Goal: Task Accomplishment & Management: Manage account settings

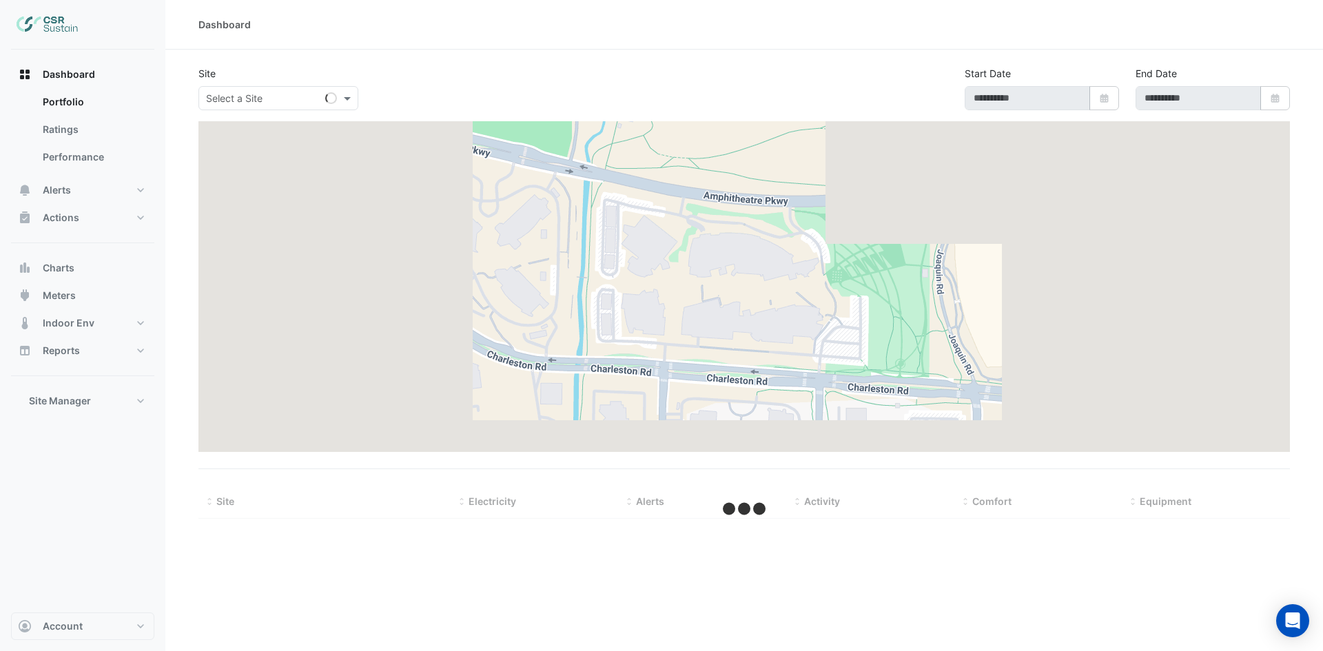
type input "**********"
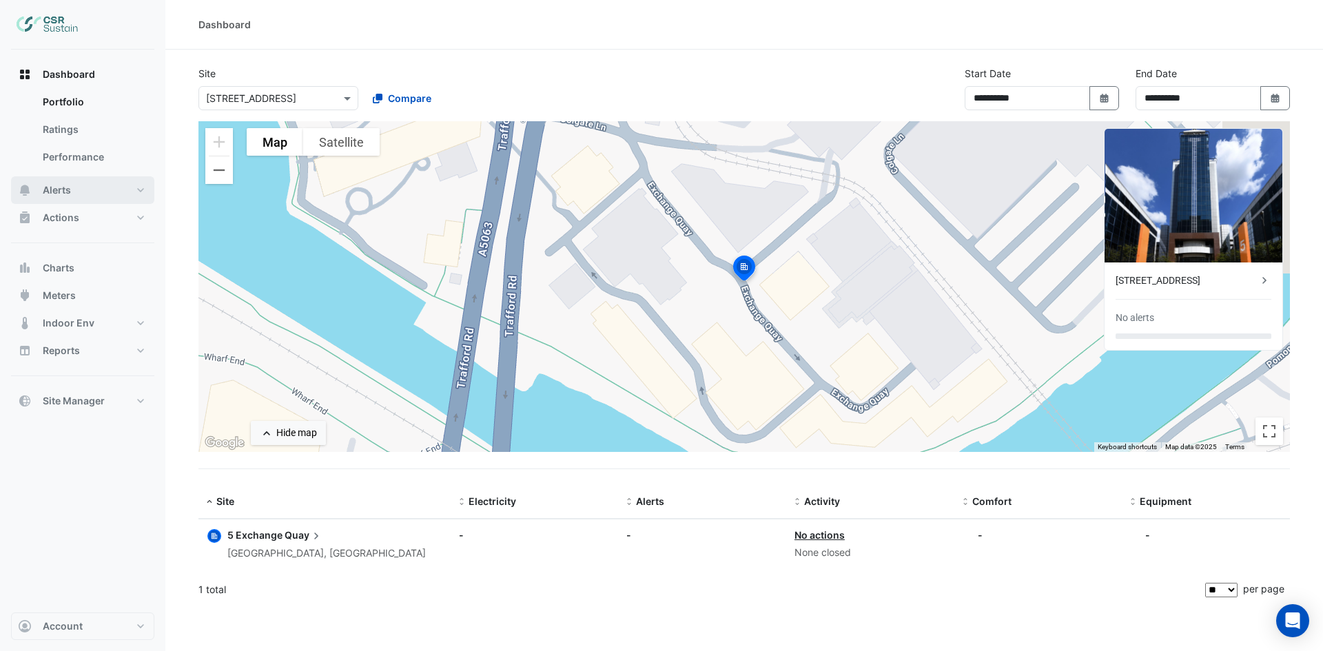
click at [130, 196] on button "Alerts" at bounding box center [82, 190] width 143 height 28
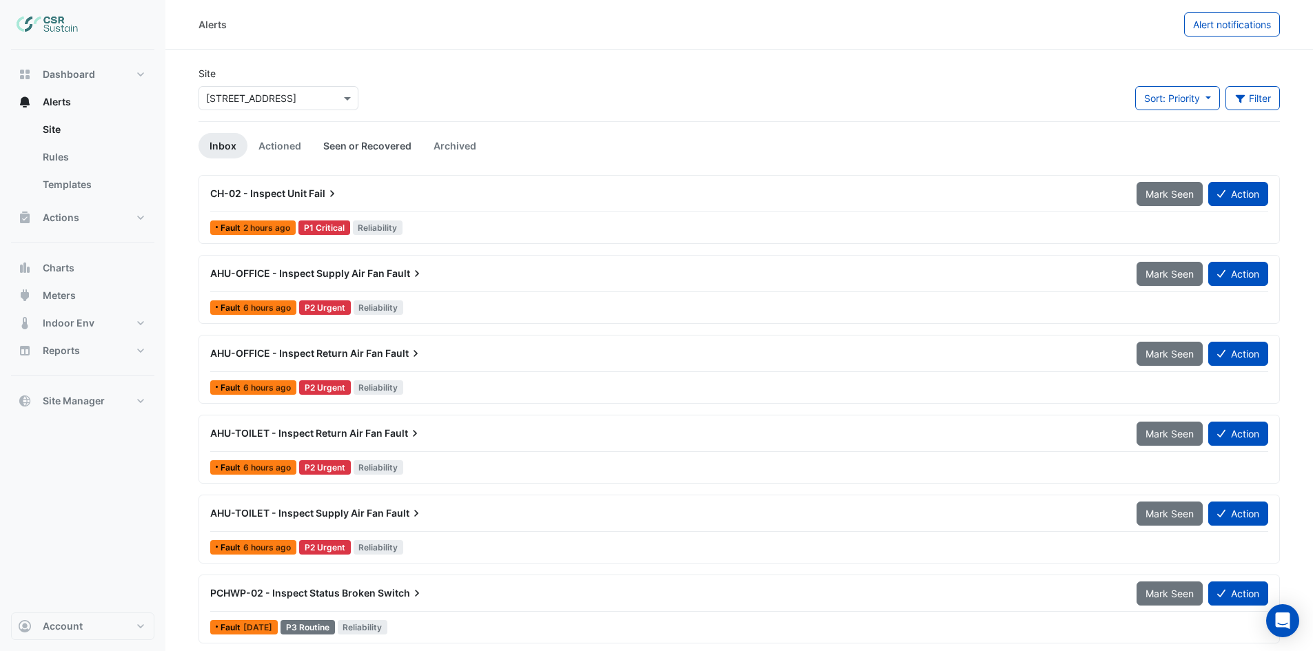
click at [374, 144] on link "Seen or Recovered" at bounding box center [367, 146] width 110 height 26
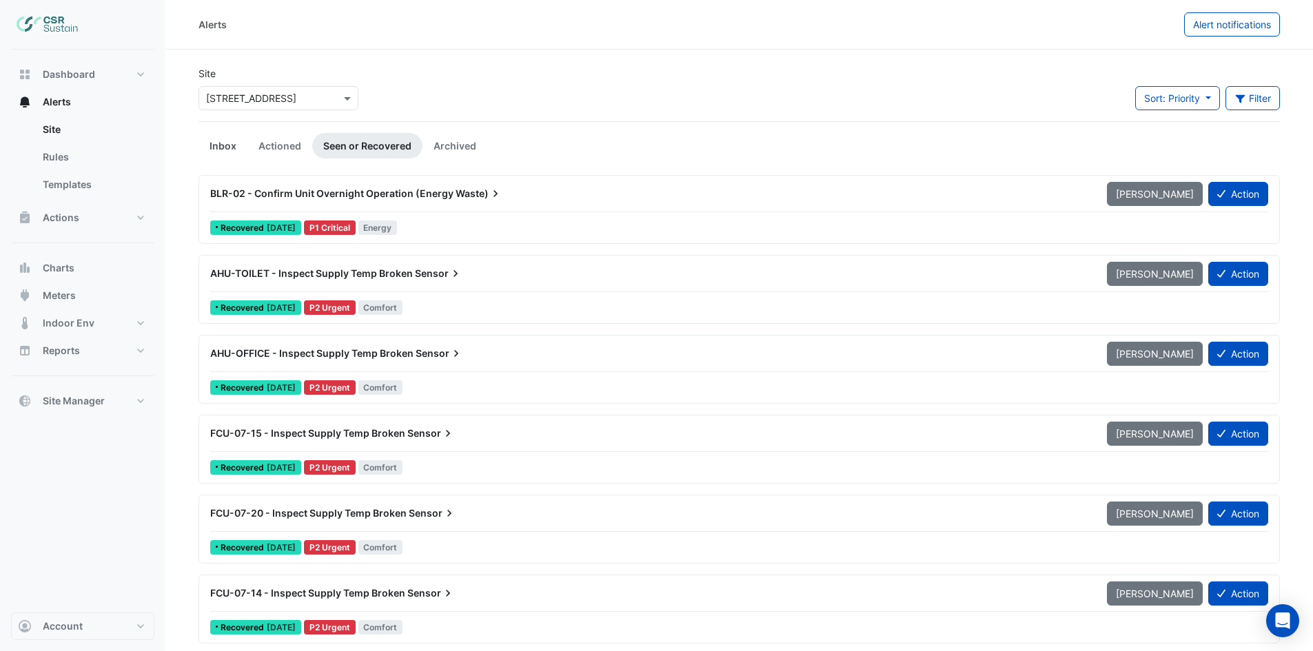
click at [210, 145] on link "Inbox" at bounding box center [222, 146] width 49 height 26
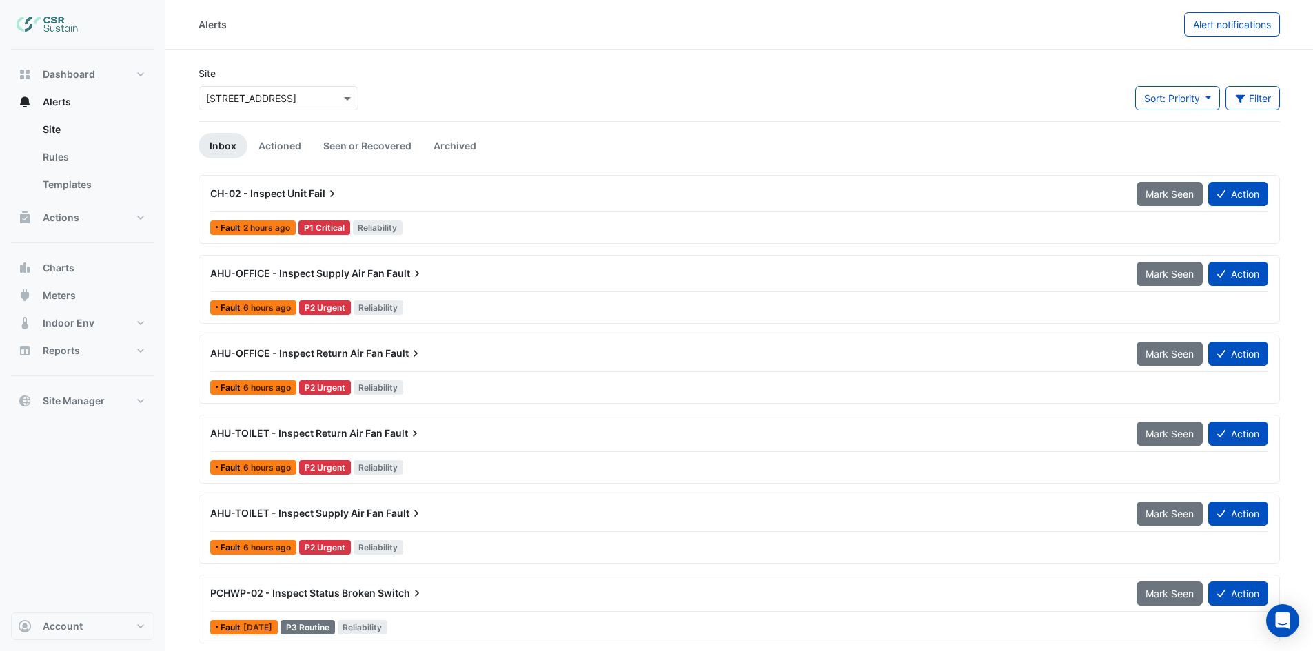
click at [321, 97] on input "text" at bounding box center [264, 99] width 117 height 14
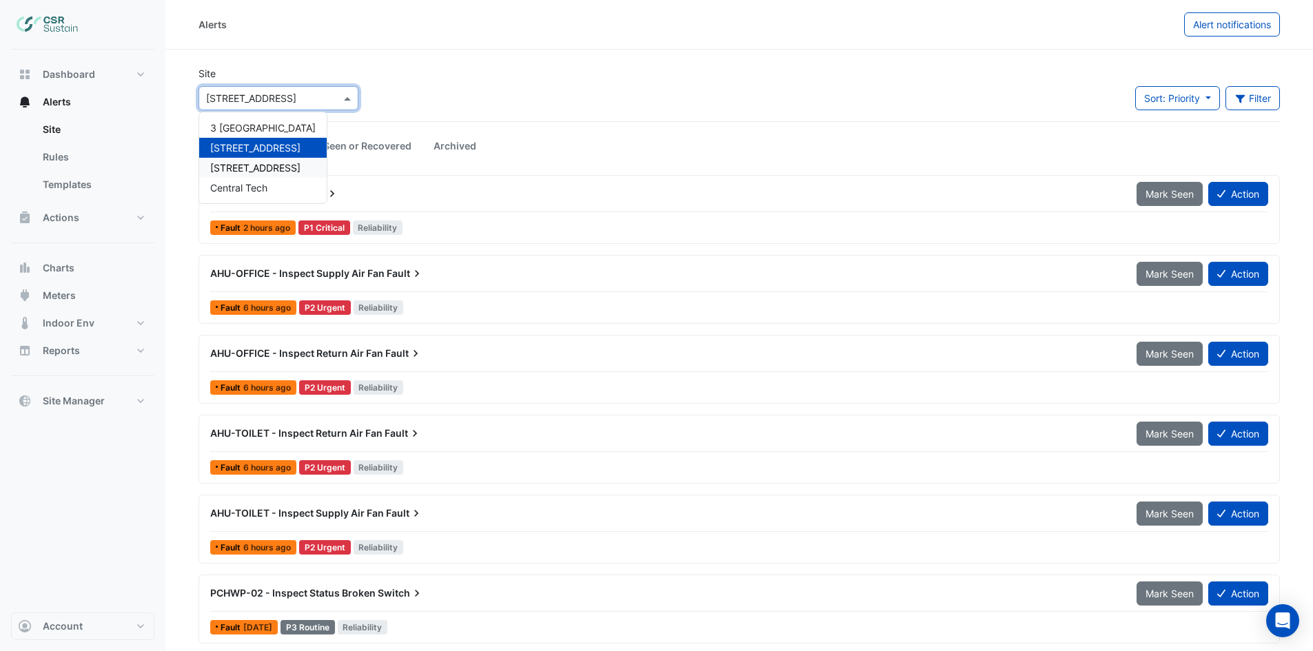
click at [265, 165] on span "8 Exchange Quay" at bounding box center [255, 168] width 90 height 12
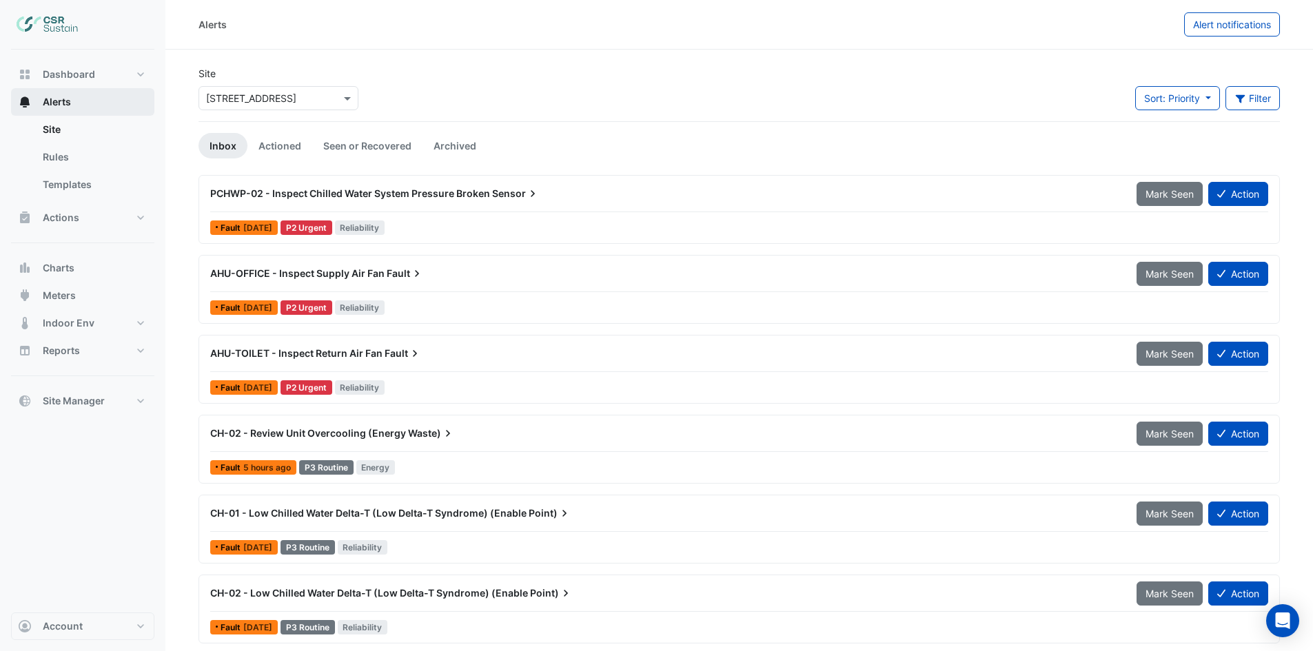
click at [62, 101] on span "Alerts" at bounding box center [57, 102] width 28 height 14
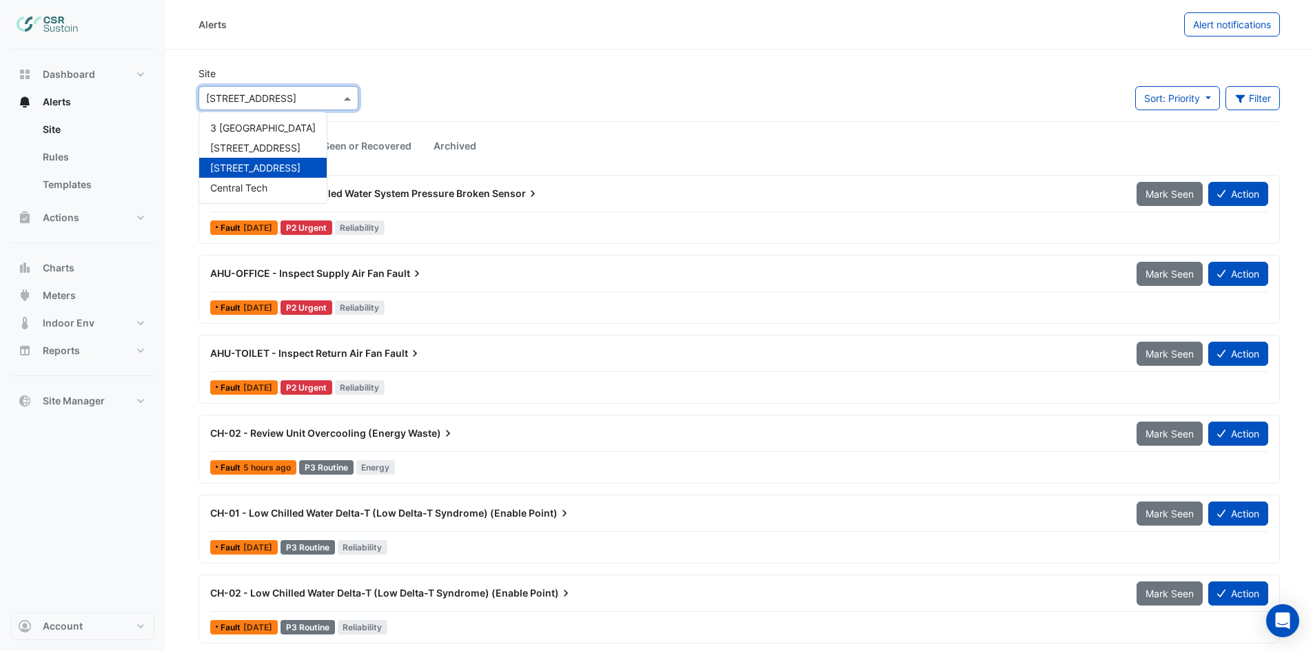
click at [304, 92] on input "text" at bounding box center [264, 99] width 117 height 14
click at [238, 125] on span "3 St. Paul's Place" at bounding box center [262, 128] width 105 height 12
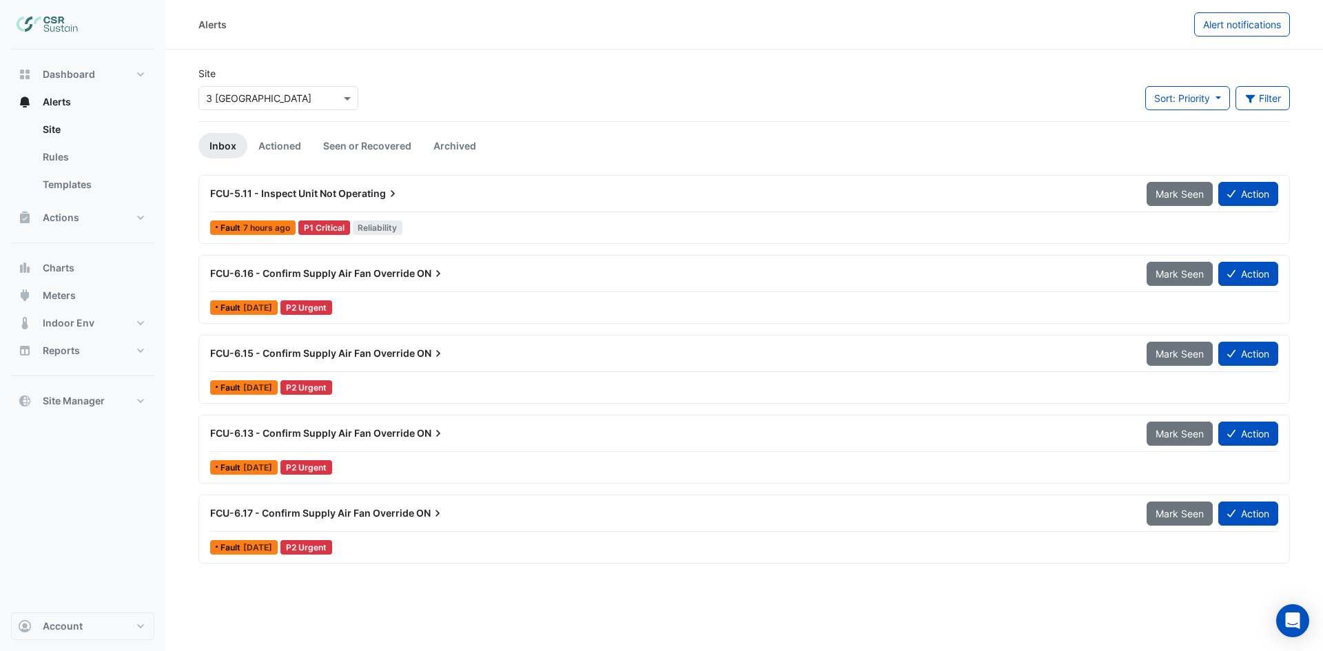
click at [344, 198] on span "Operating" at bounding box center [368, 194] width 61 height 14
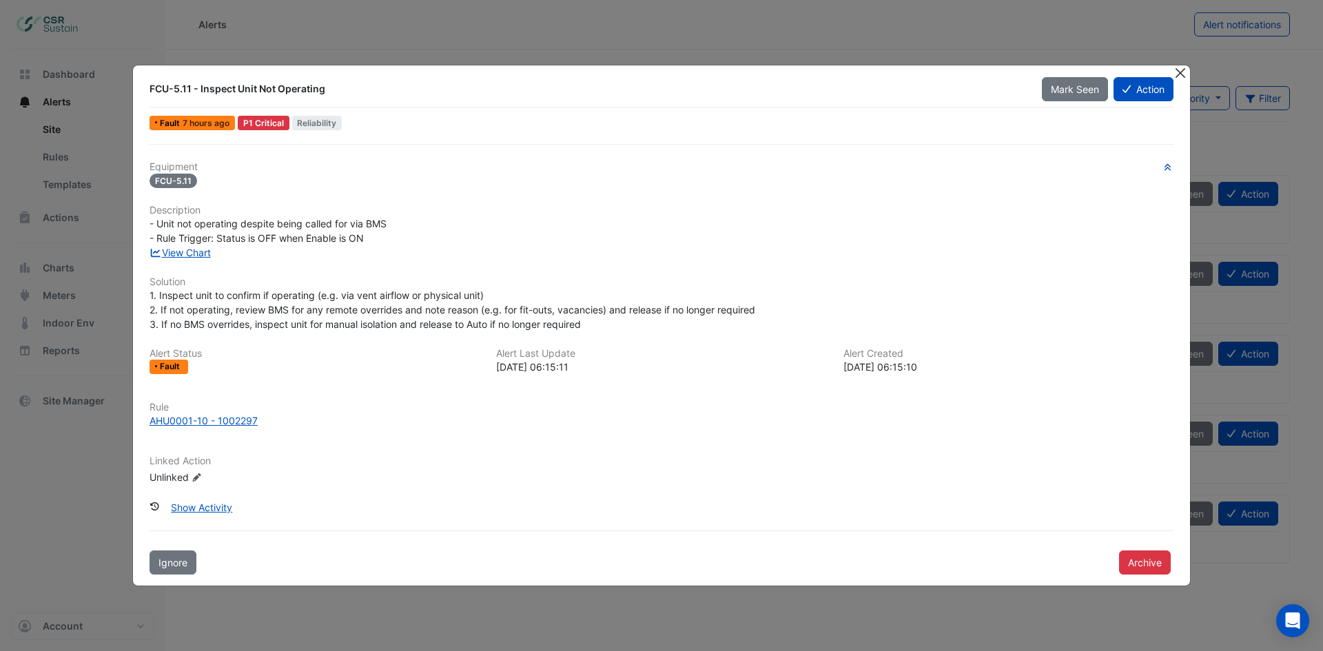
click at [1181, 77] on button "Close" at bounding box center [1180, 72] width 14 height 14
